Goal: Information Seeking & Learning: Learn about a topic

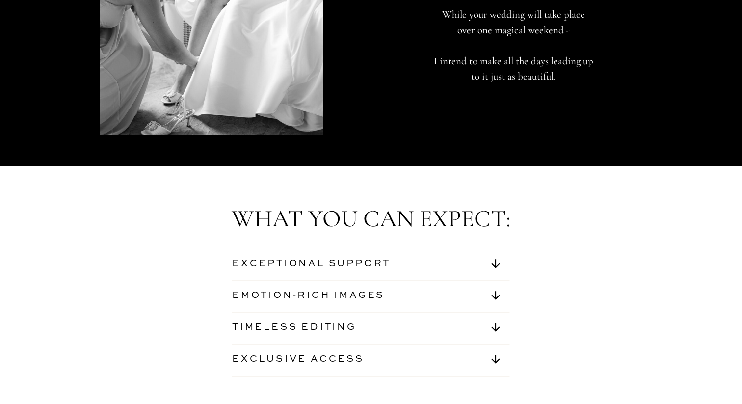
scroll to position [3298, 0]
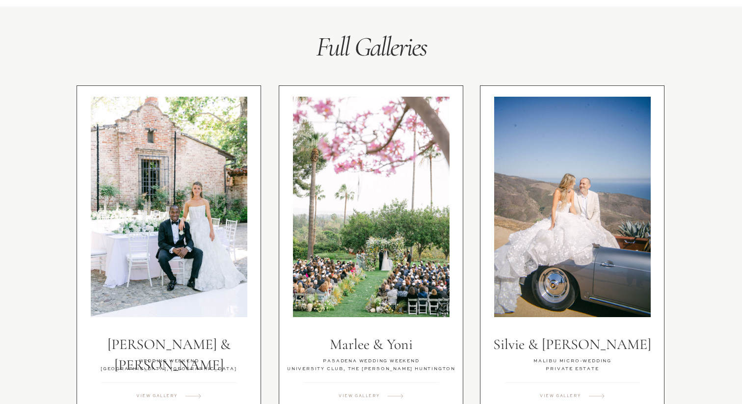
scroll to position [1688, 0]
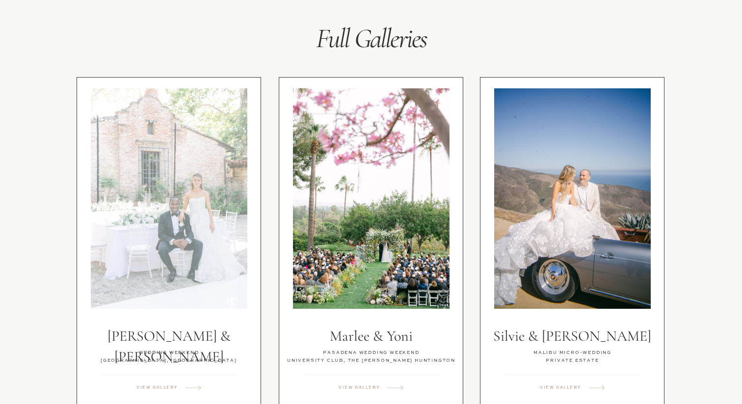
click at [130, 198] on div at bounding box center [169, 198] width 157 height 220
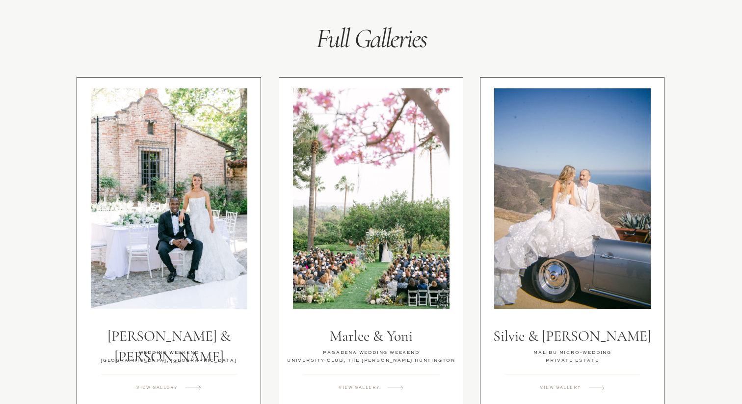
click at [261, 33] on h3 "Full Galleries" at bounding box center [371, 36] width 240 height 28
click at [246, 31] on div "Magnolia west Westlake village inn Prepared for MEG HERZER 17 october 2026 HUMM…" at bounding box center [371, 77] width 742 height 3531
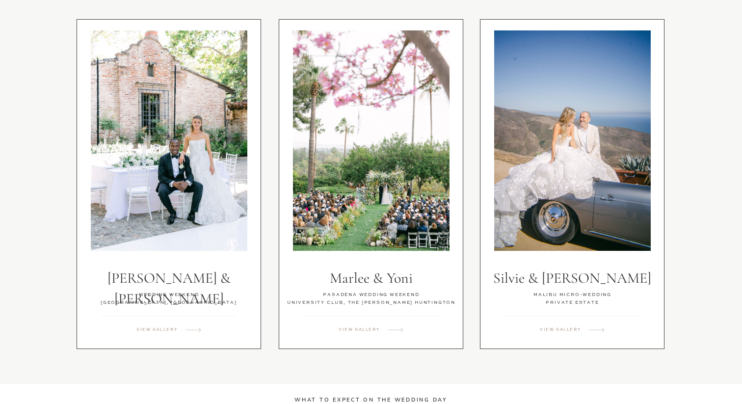
scroll to position [1747, 0]
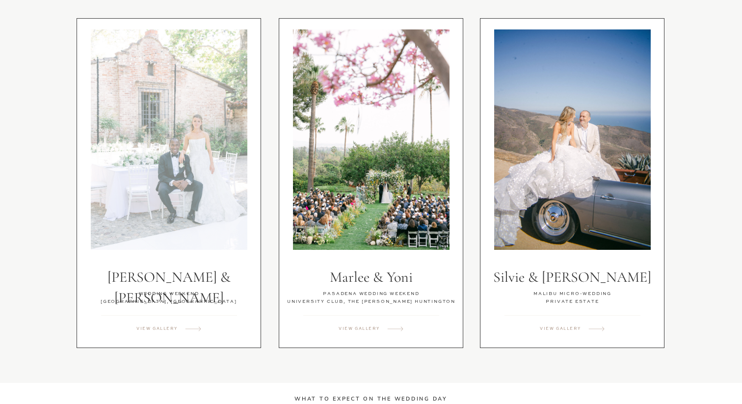
click at [184, 78] on div at bounding box center [169, 139] width 157 height 220
